Goal: Find specific page/section: Find specific page/section

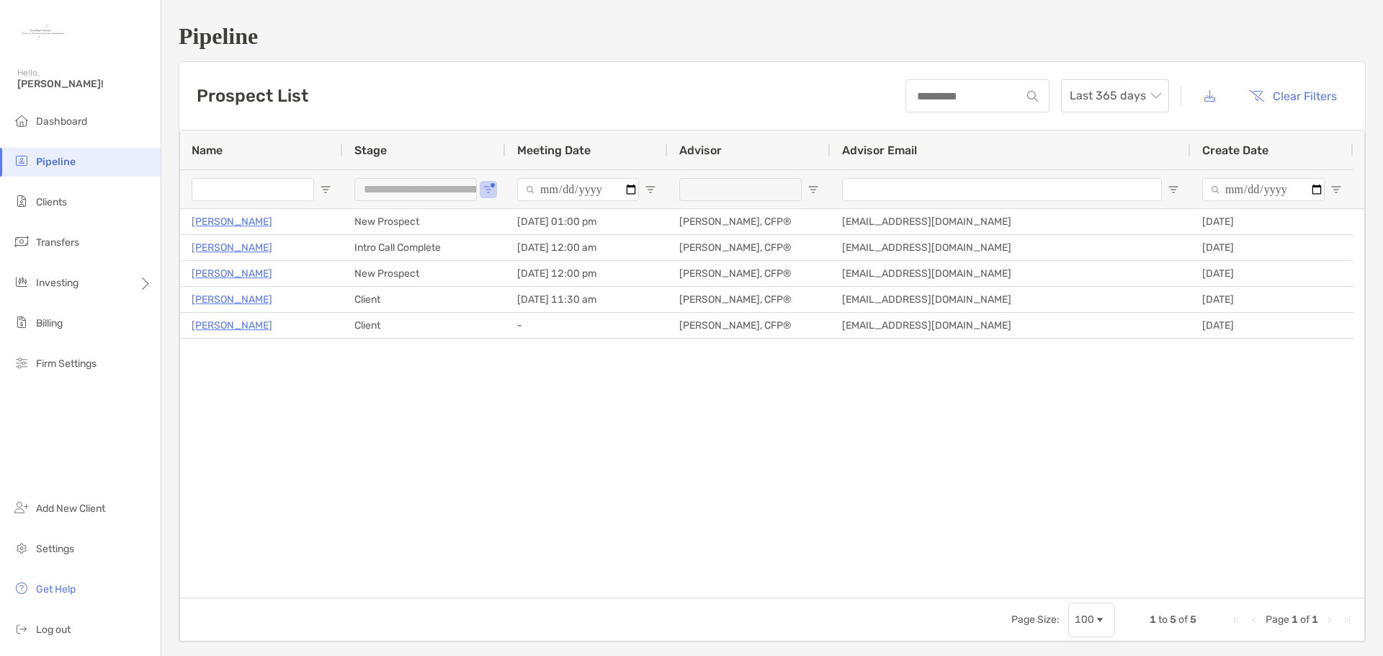
click at [466, 519] on div "[PERSON_NAME] New Prospect [DATE] 01:00 pm [PERSON_NAME], CFP® [EMAIL_ADDRESS][…" at bounding box center [772, 403] width 1184 height 388
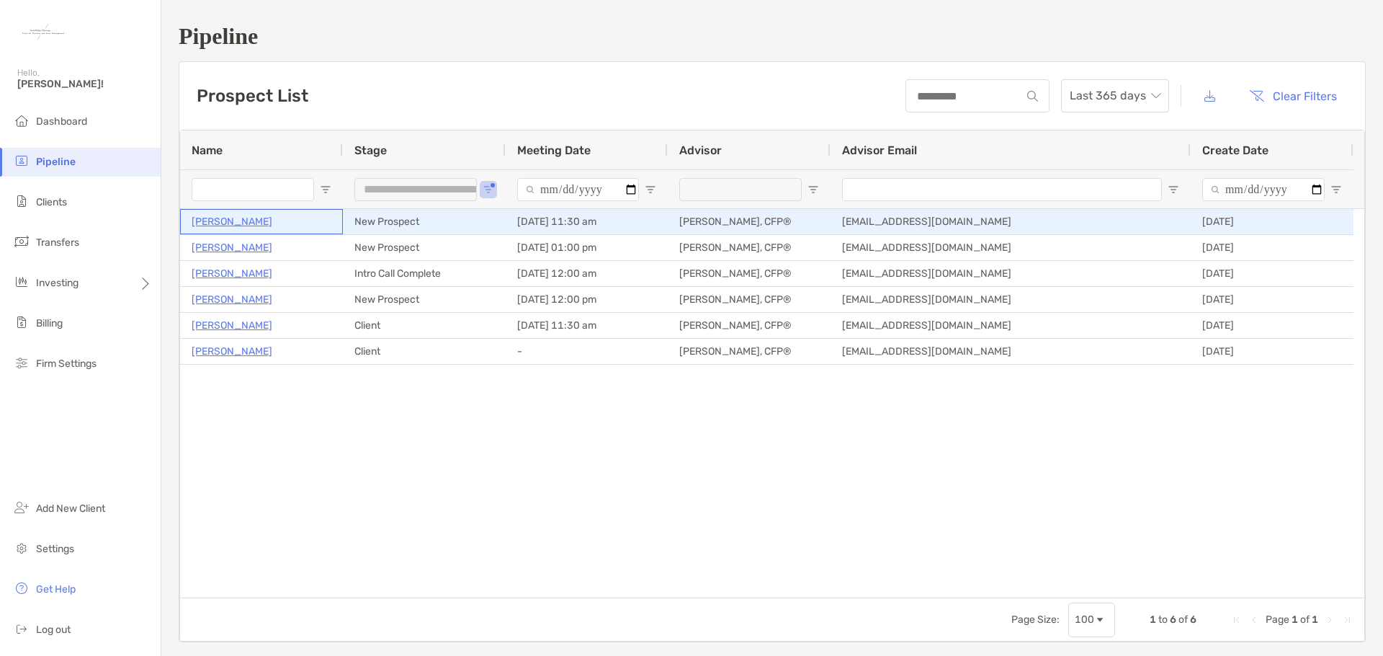
click at [245, 224] on p "Danielle Mendoza" at bounding box center [232, 222] width 81 height 18
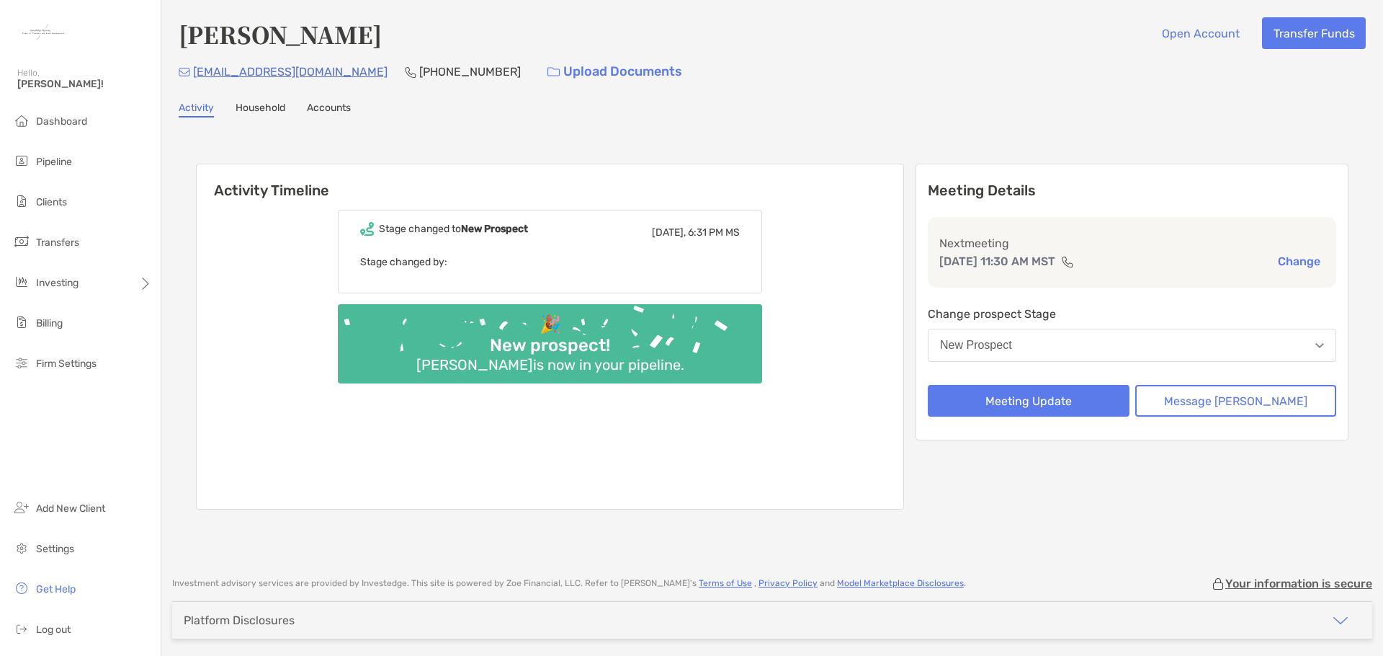
click at [269, 109] on link "Household" at bounding box center [261, 110] width 50 height 16
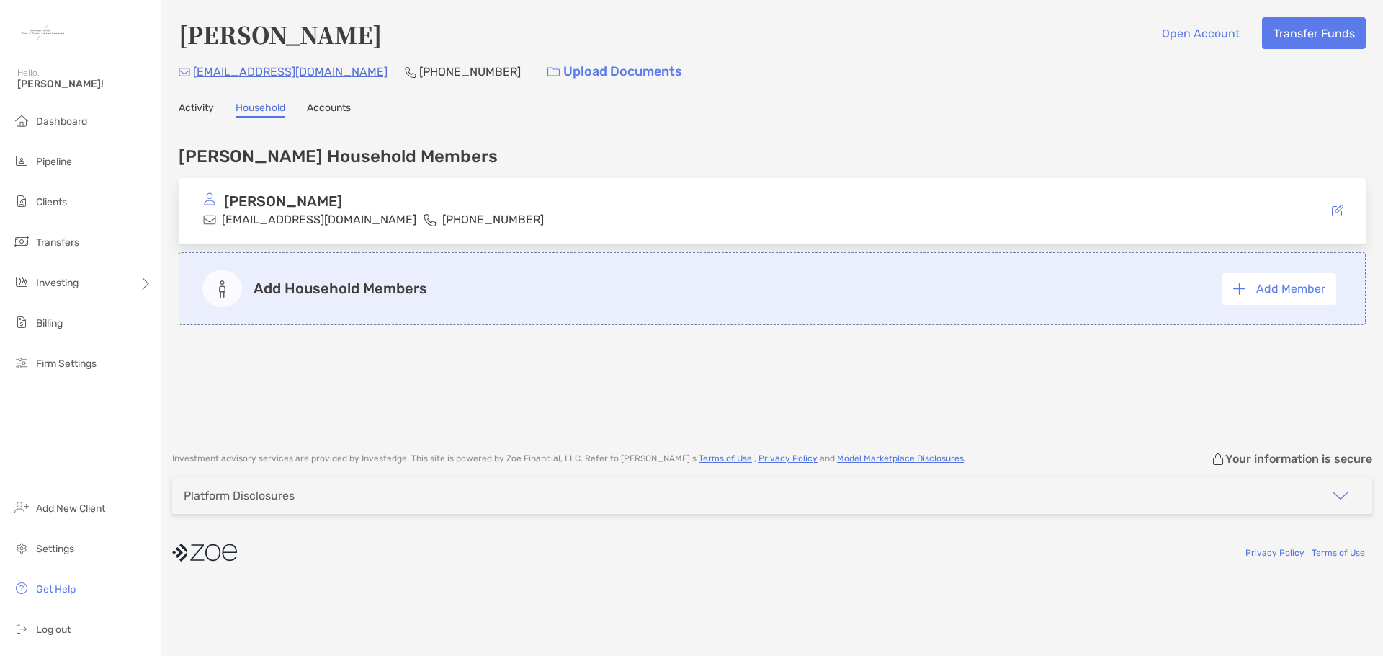
click at [337, 109] on link "Accounts" at bounding box center [329, 110] width 44 height 16
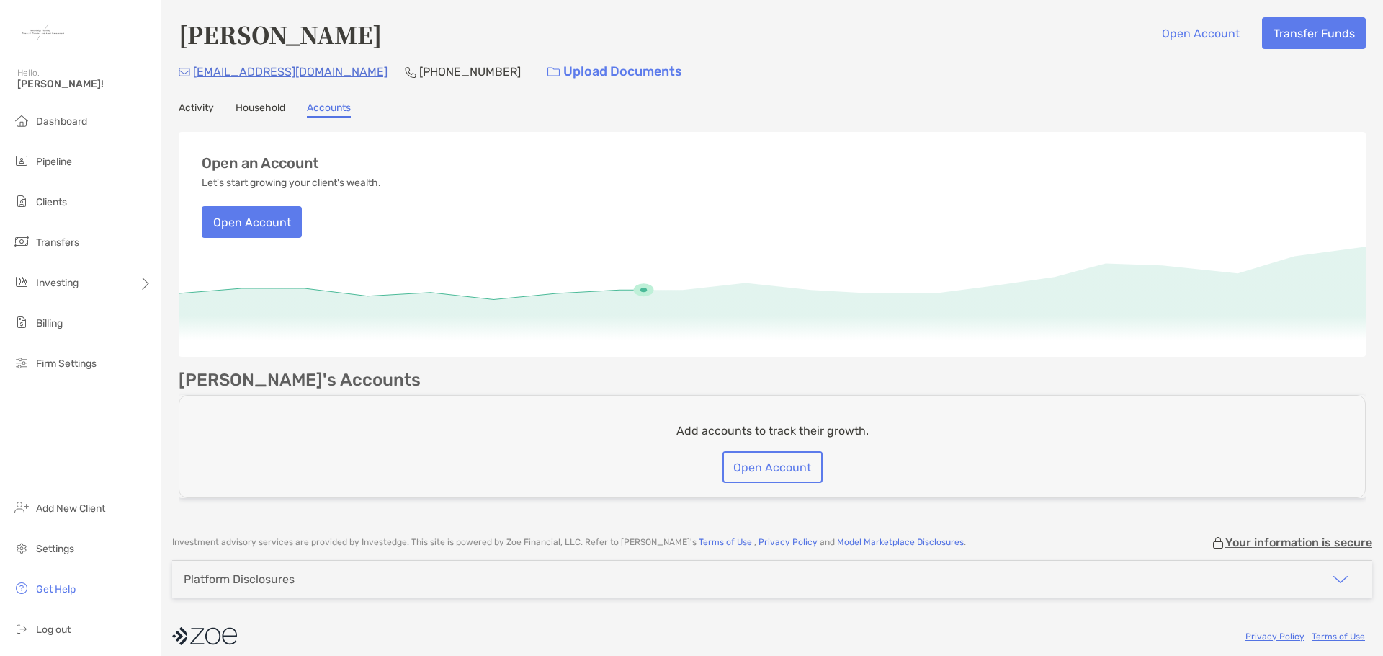
click at [202, 109] on link "Activity" at bounding box center [196, 110] width 35 height 16
